Goal: Task Accomplishment & Management: Complete application form

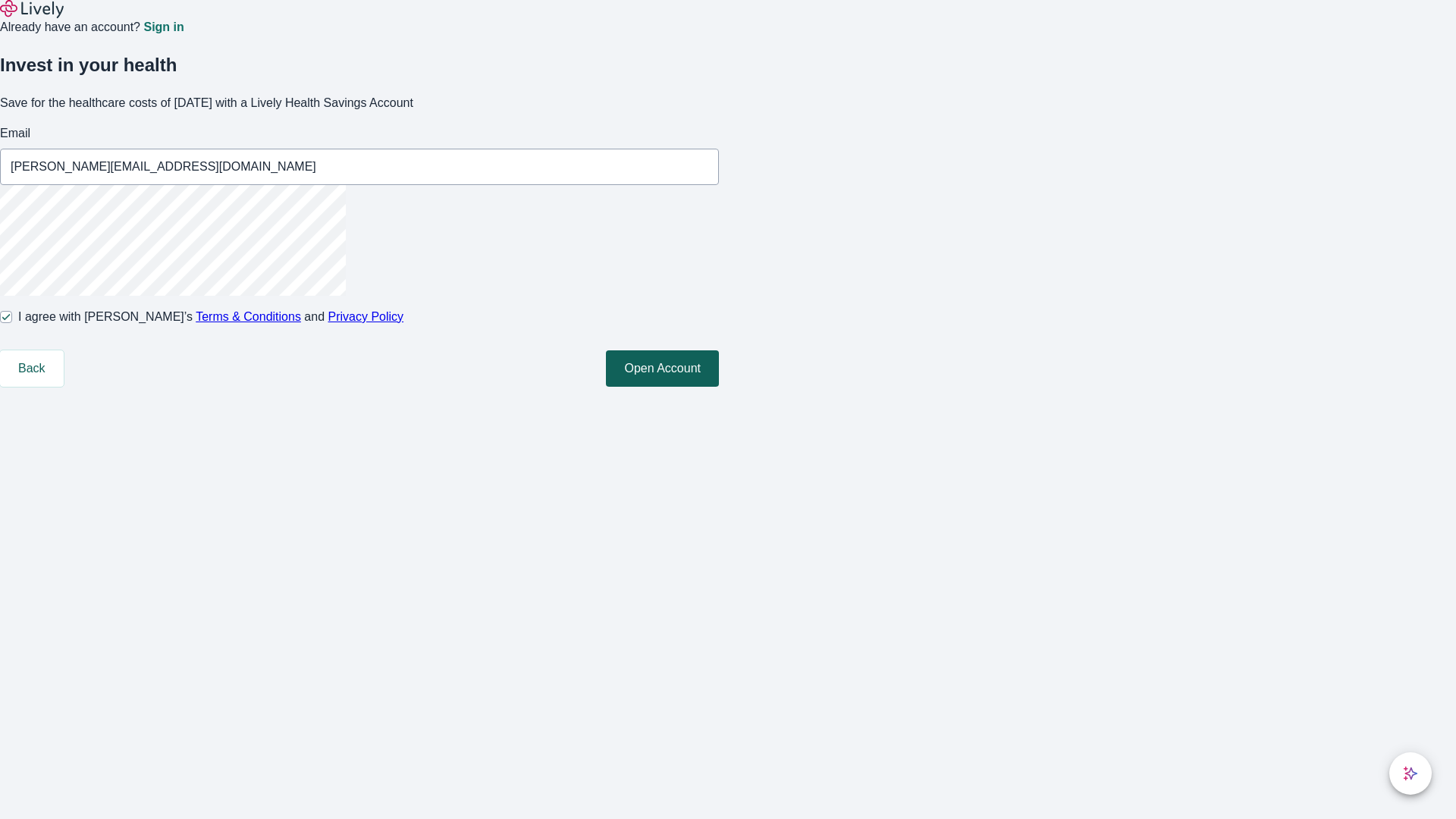
click at [719, 387] on button "Open Account" at bounding box center [663, 369] width 113 height 36
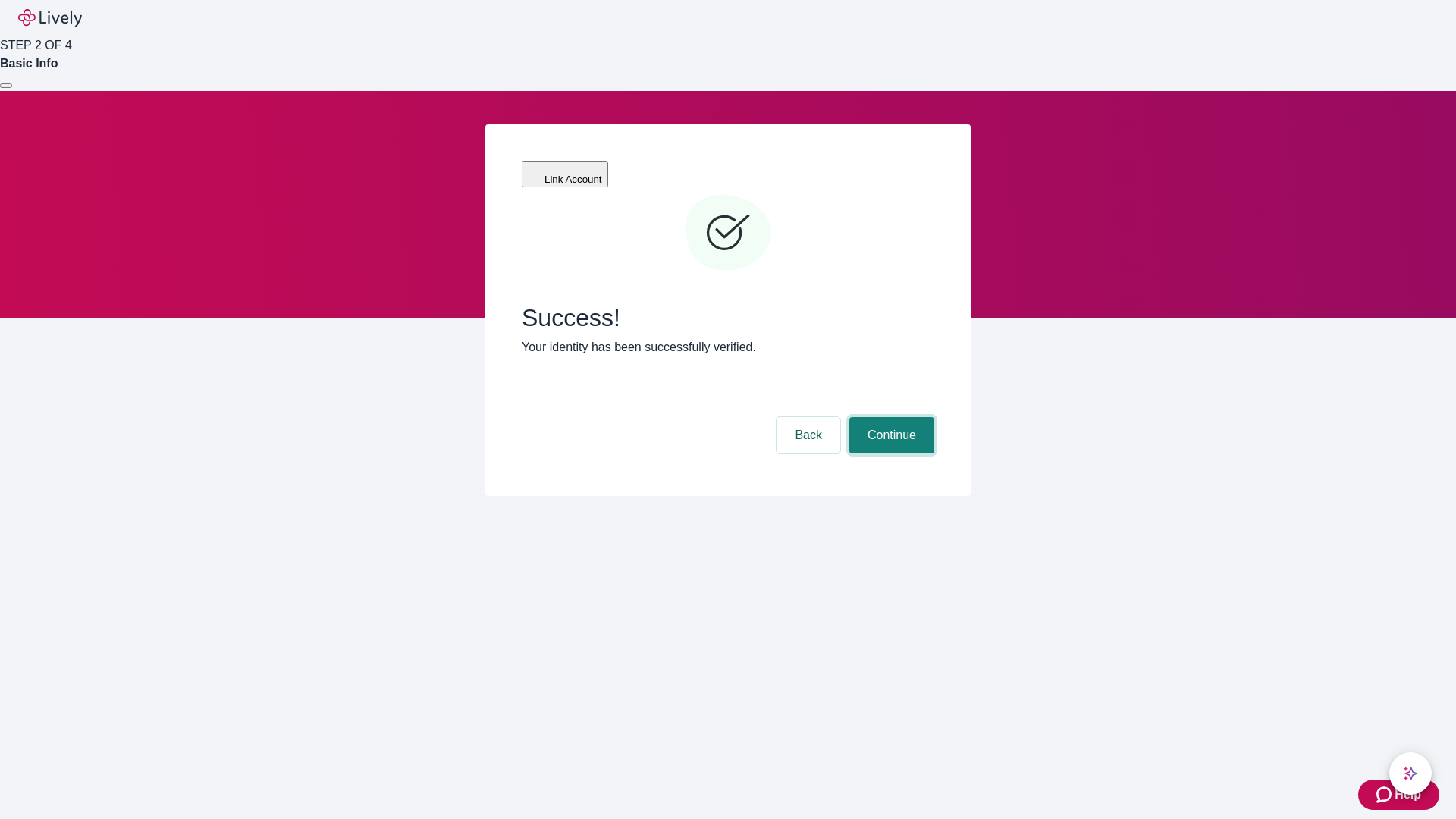
click at [889, 417] on button "Continue" at bounding box center [892, 435] width 85 height 36
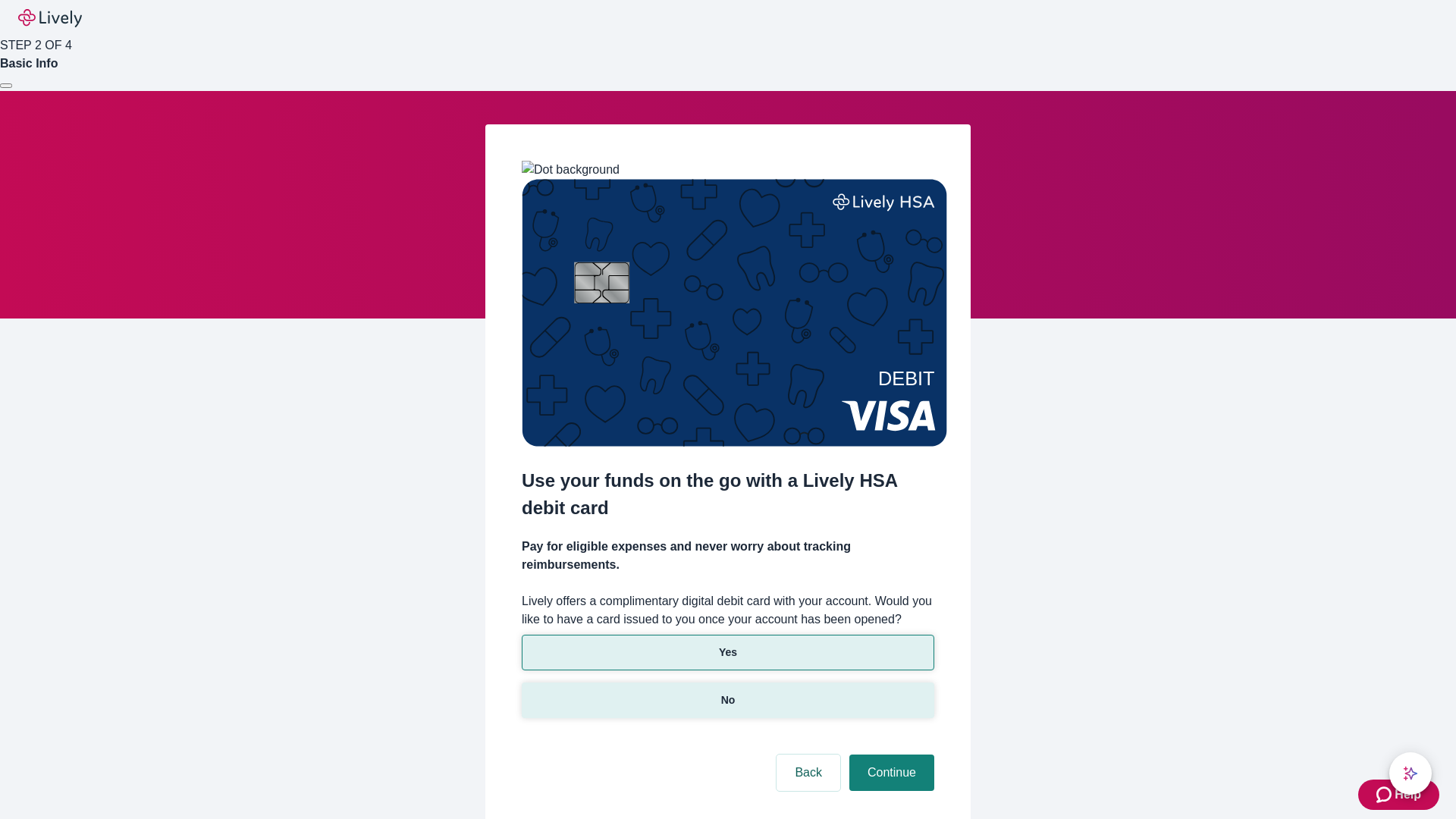
click at [727, 693] on p "No" at bounding box center [728, 701] width 15 height 16
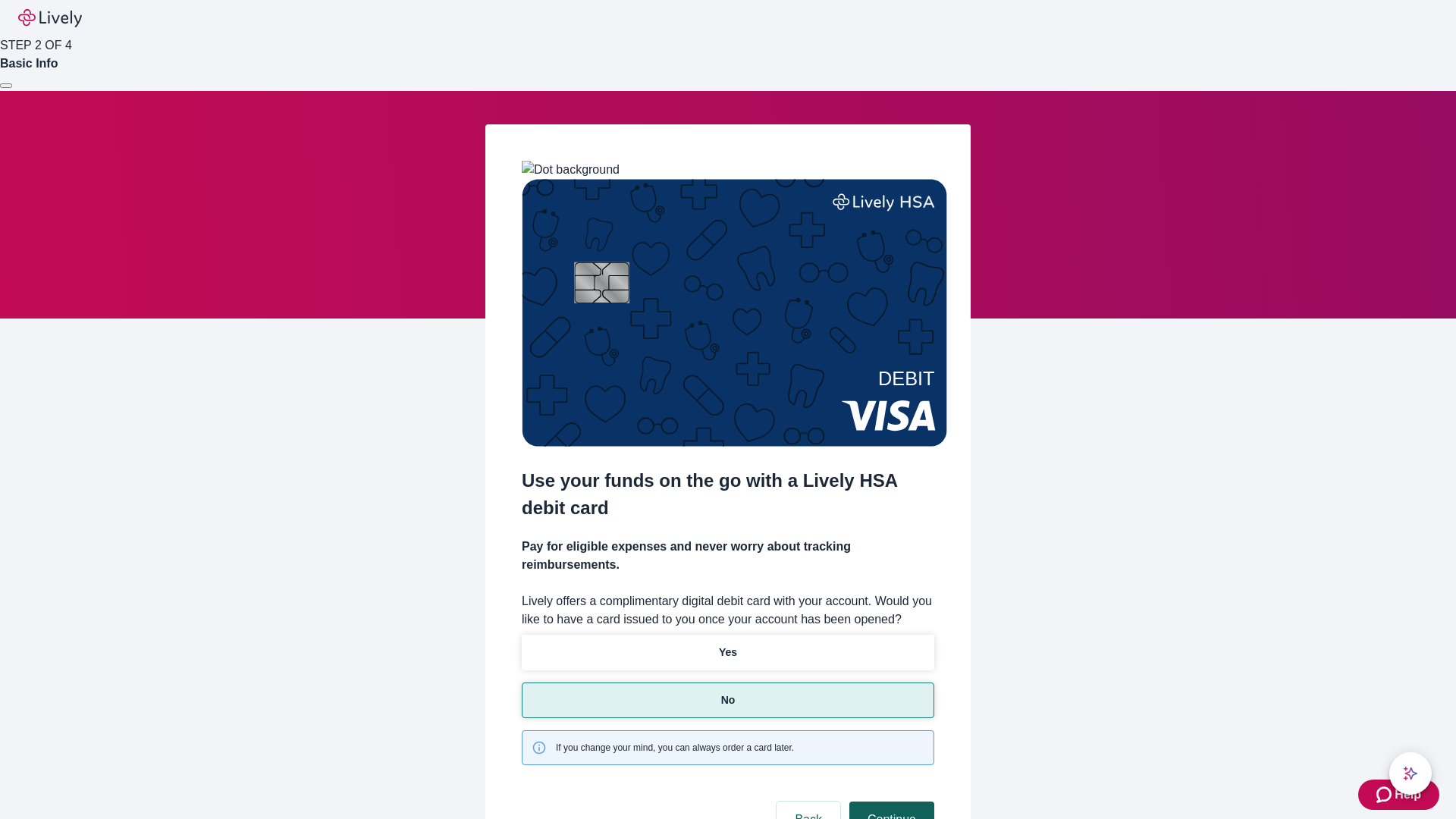
click at [889, 802] on button "Continue" at bounding box center [892, 820] width 85 height 36
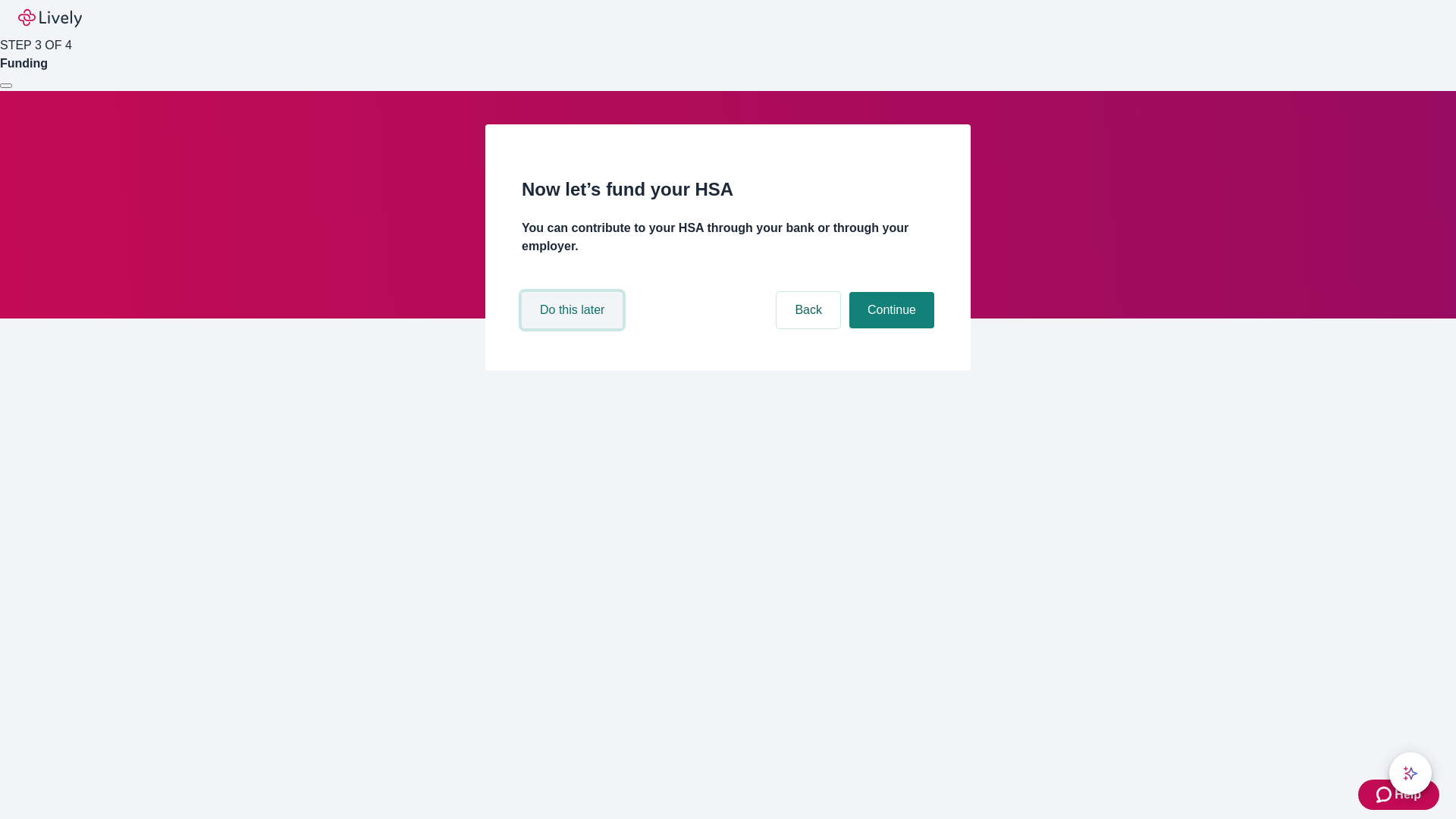
click at [575, 328] on button "Do this later" at bounding box center [573, 310] width 101 height 36
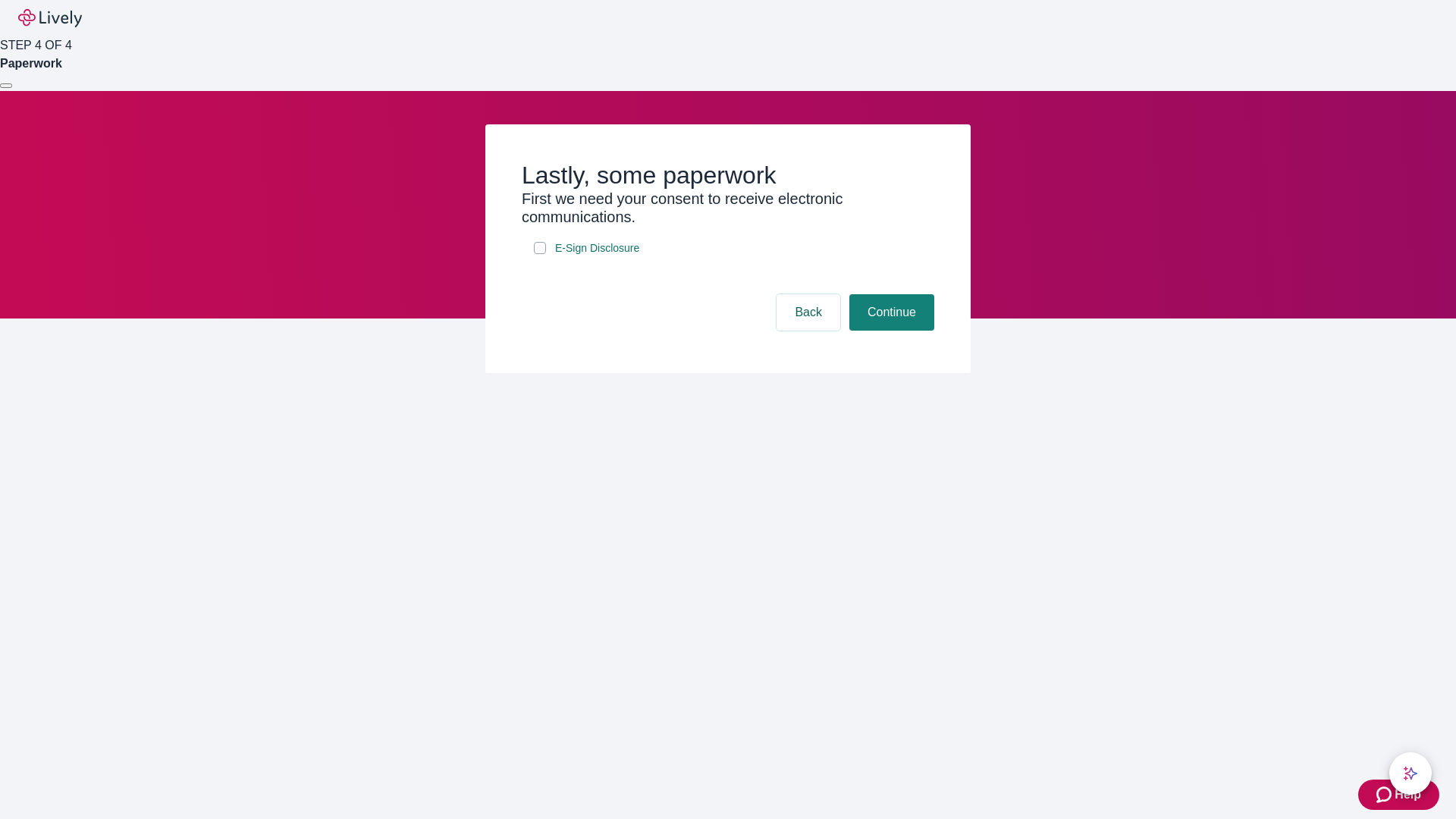
click at [540, 254] on input "E-Sign Disclosure" at bounding box center [540, 248] width 12 height 12
checkbox input "true"
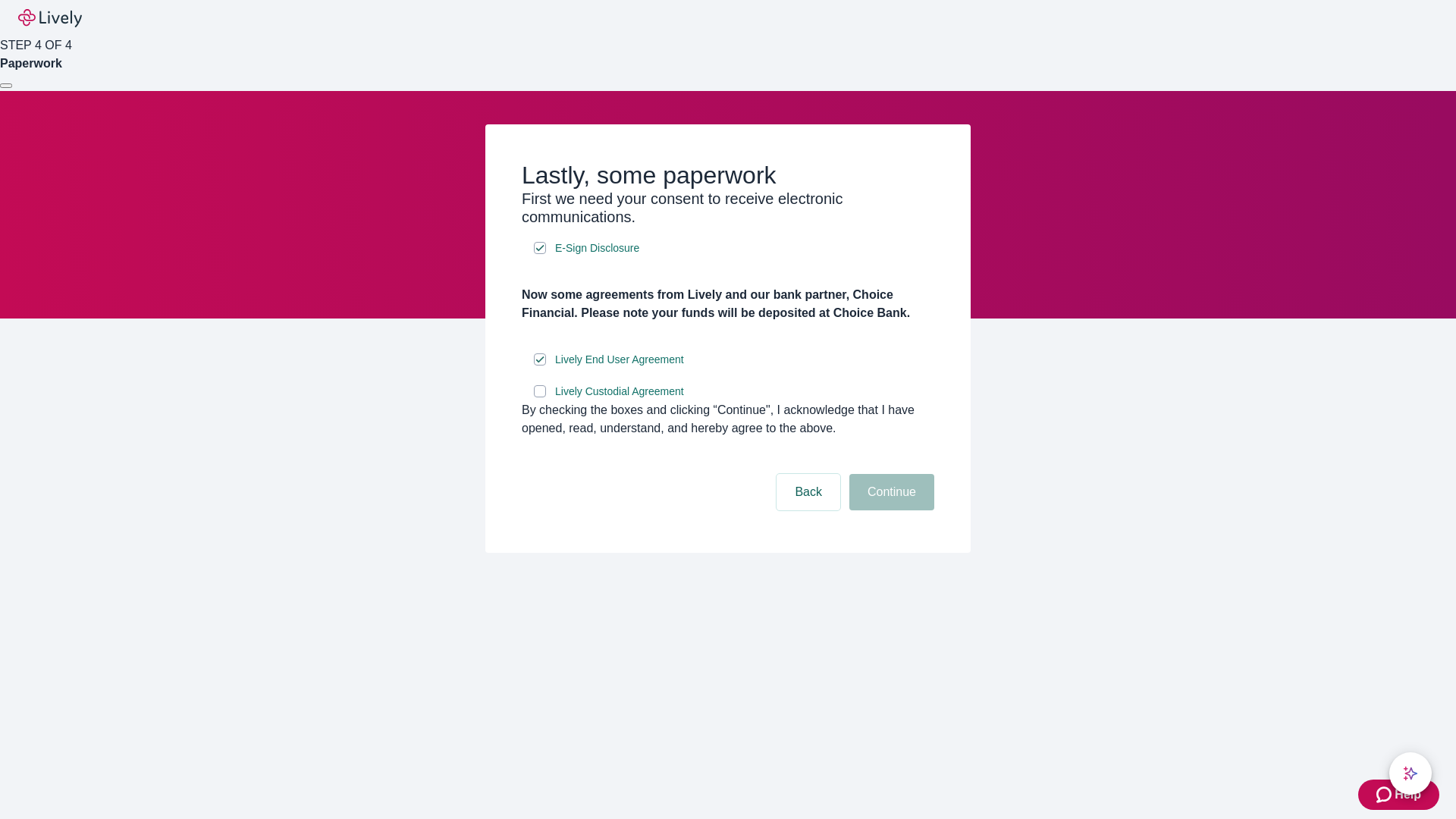
click at [540, 397] on input "Lively Custodial Agreement" at bounding box center [540, 391] width 12 height 12
checkbox input "true"
click at [889, 510] on button "Continue" at bounding box center [892, 492] width 85 height 36
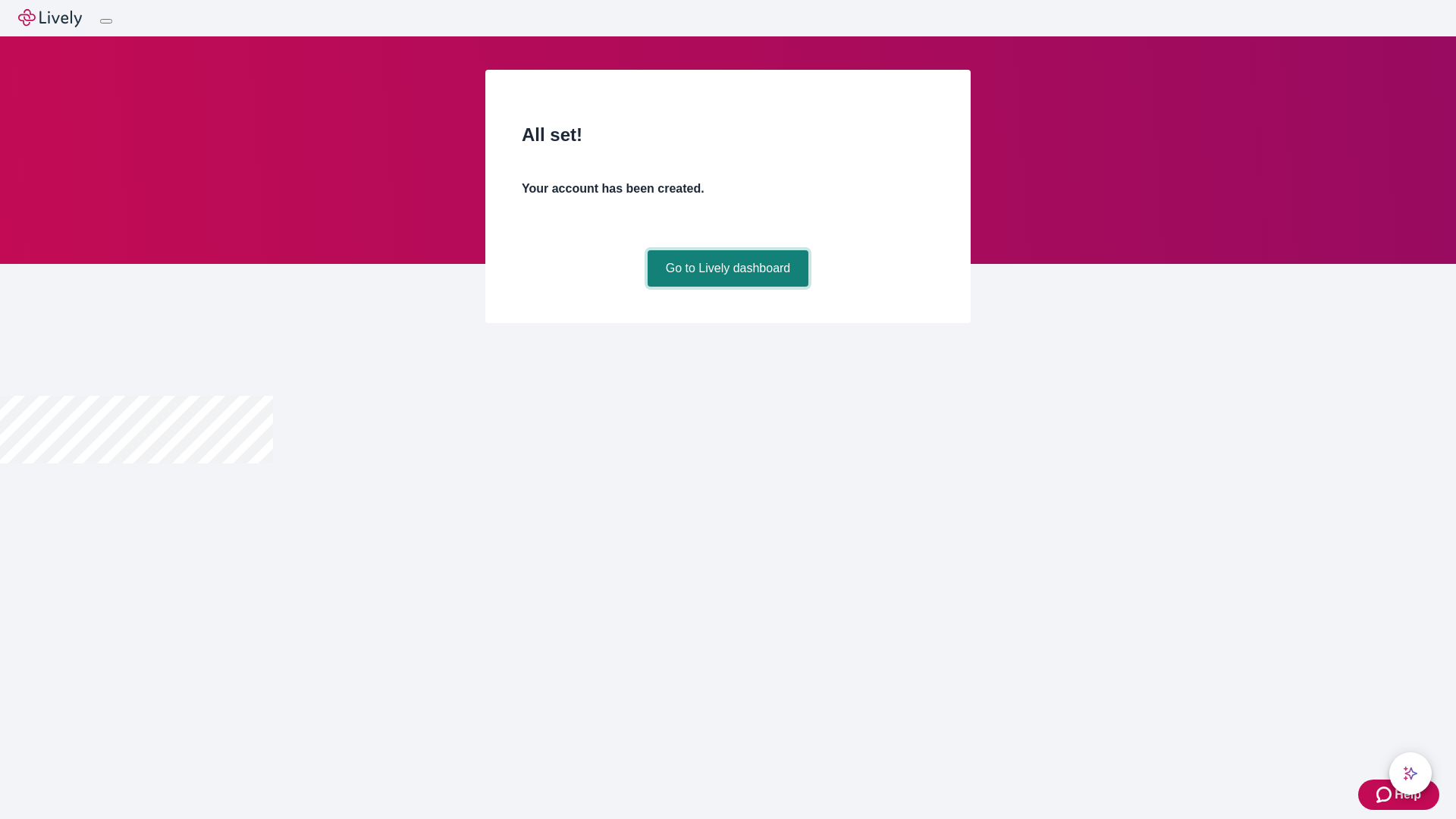
click at [727, 286] on link "Go to Lively dashboard" at bounding box center [728, 268] width 161 height 36
